Goal: Information Seeking & Learning: Learn about a topic

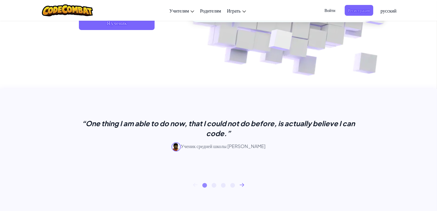
scroll to position [65, 0]
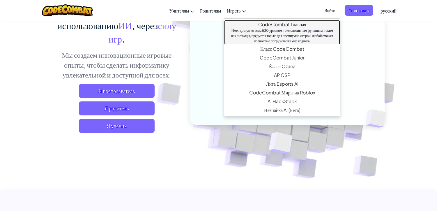
click at [274, 23] on link "CodeCombat Главная Имея доступ ко всем 530 уровням и эксклюзивным функциям, так…" at bounding box center [282, 32] width 116 height 24
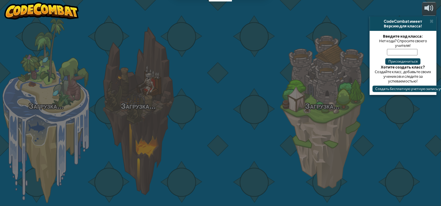
select select "ru"
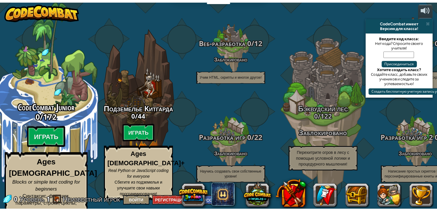
scroll to position [0, 0]
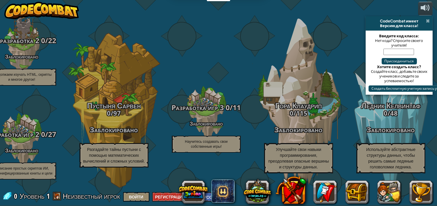
click at [427, 21] on span at bounding box center [427, 21] width 4 height 5
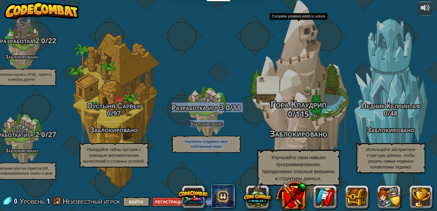
drag, startPoint x: 179, startPoint y: 64, endPoint x: 316, endPoint y: 68, distance: 137.3
click at [316, 68] on div "CodeCombat Junior 0 / 172 Играть Ages [DEMOGRAPHIC_DATA] Blocks or simple text …" at bounding box center [22, 105] width 830 height 211
